Goal: Transaction & Acquisition: Purchase product/service

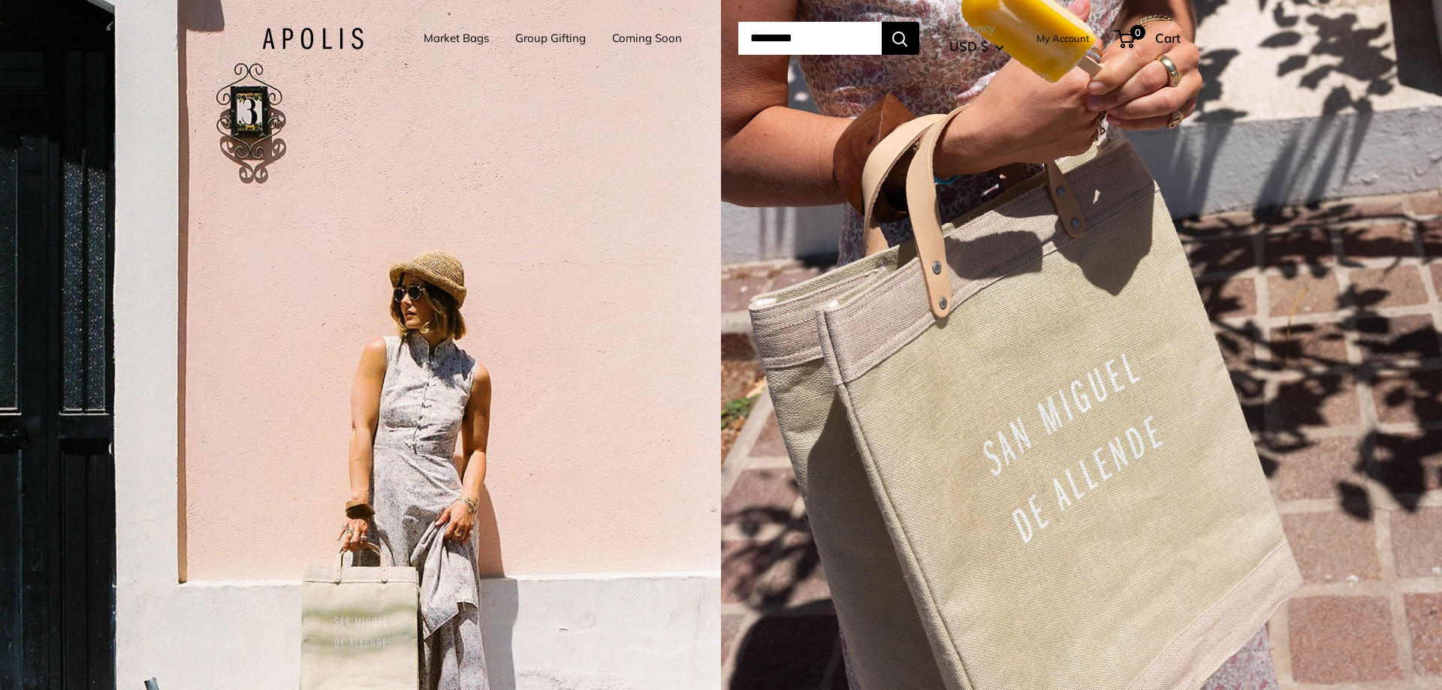
click at [799, 43] on input "Search..." at bounding box center [809, 38] width 143 height 33
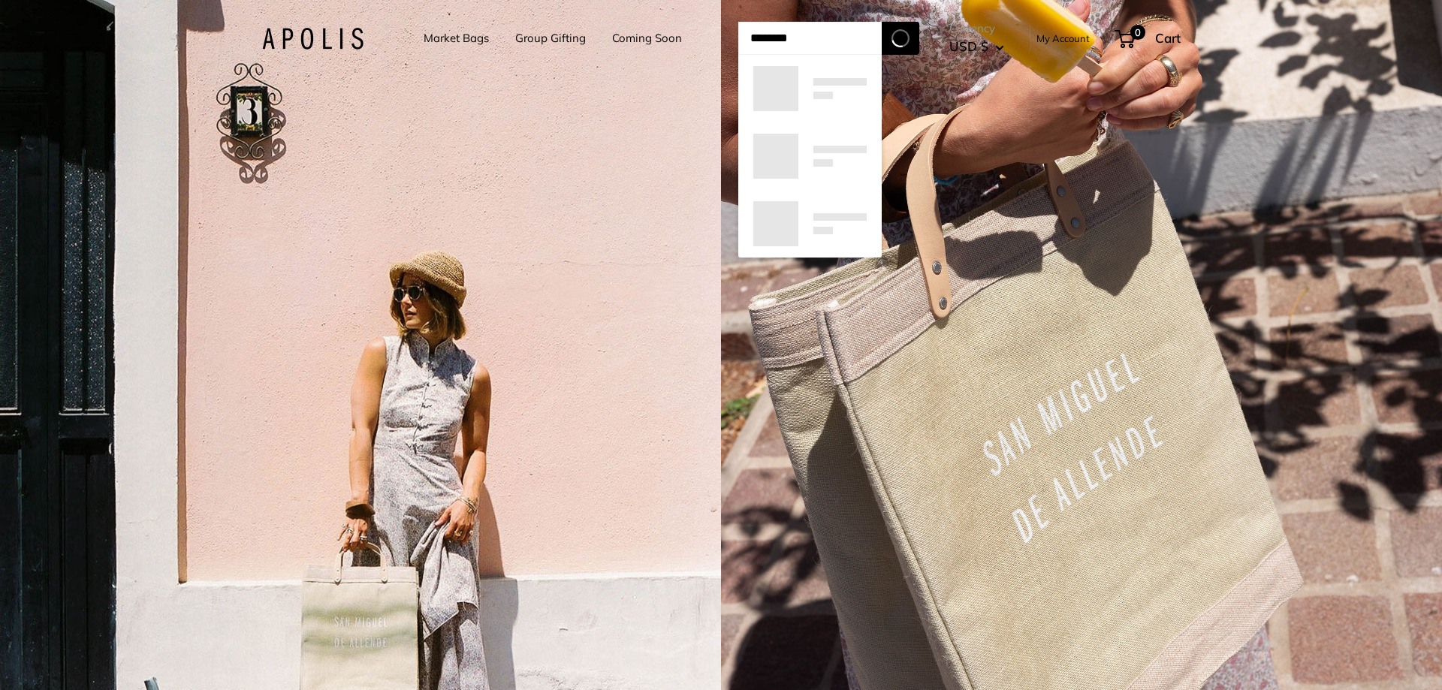
type input "*******"
click at [882, 22] on button "Search" at bounding box center [901, 38] width 38 height 33
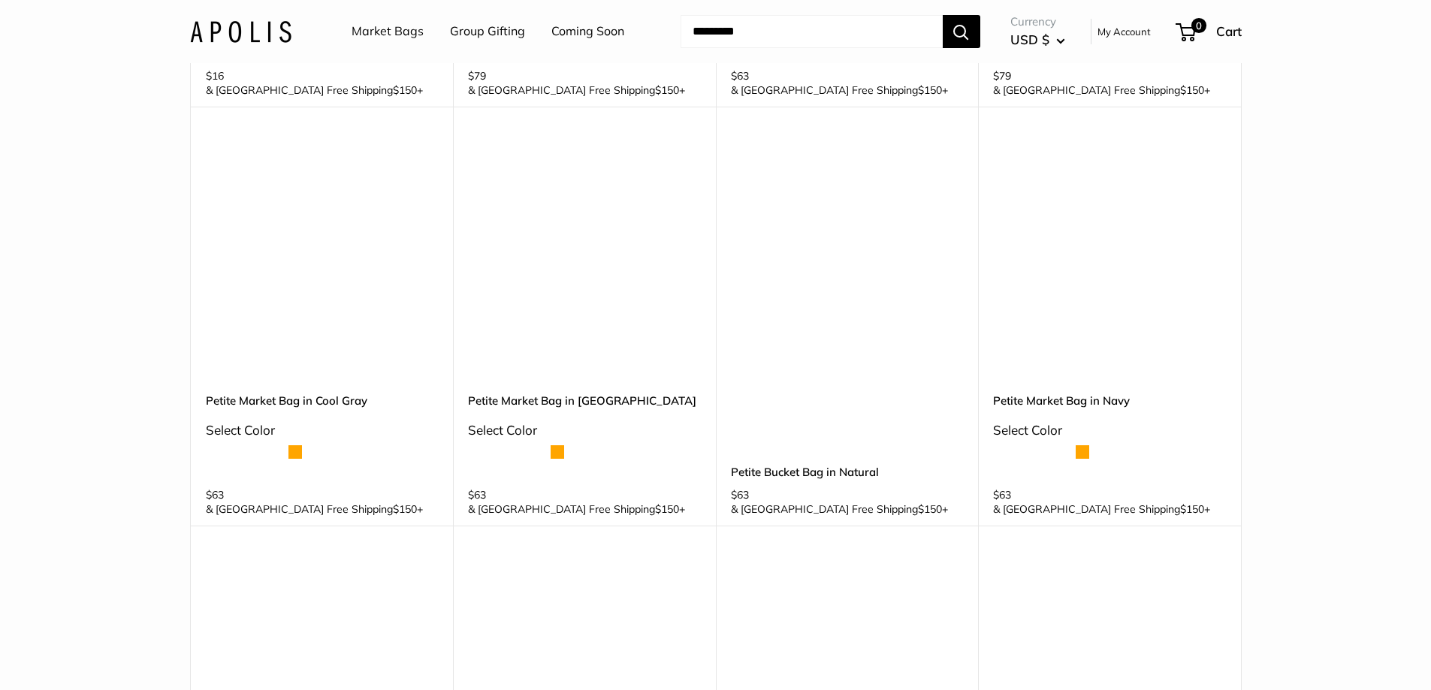
scroll to position [751, 0]
